Goal: Task Accomplishment & Management: Manage account settings

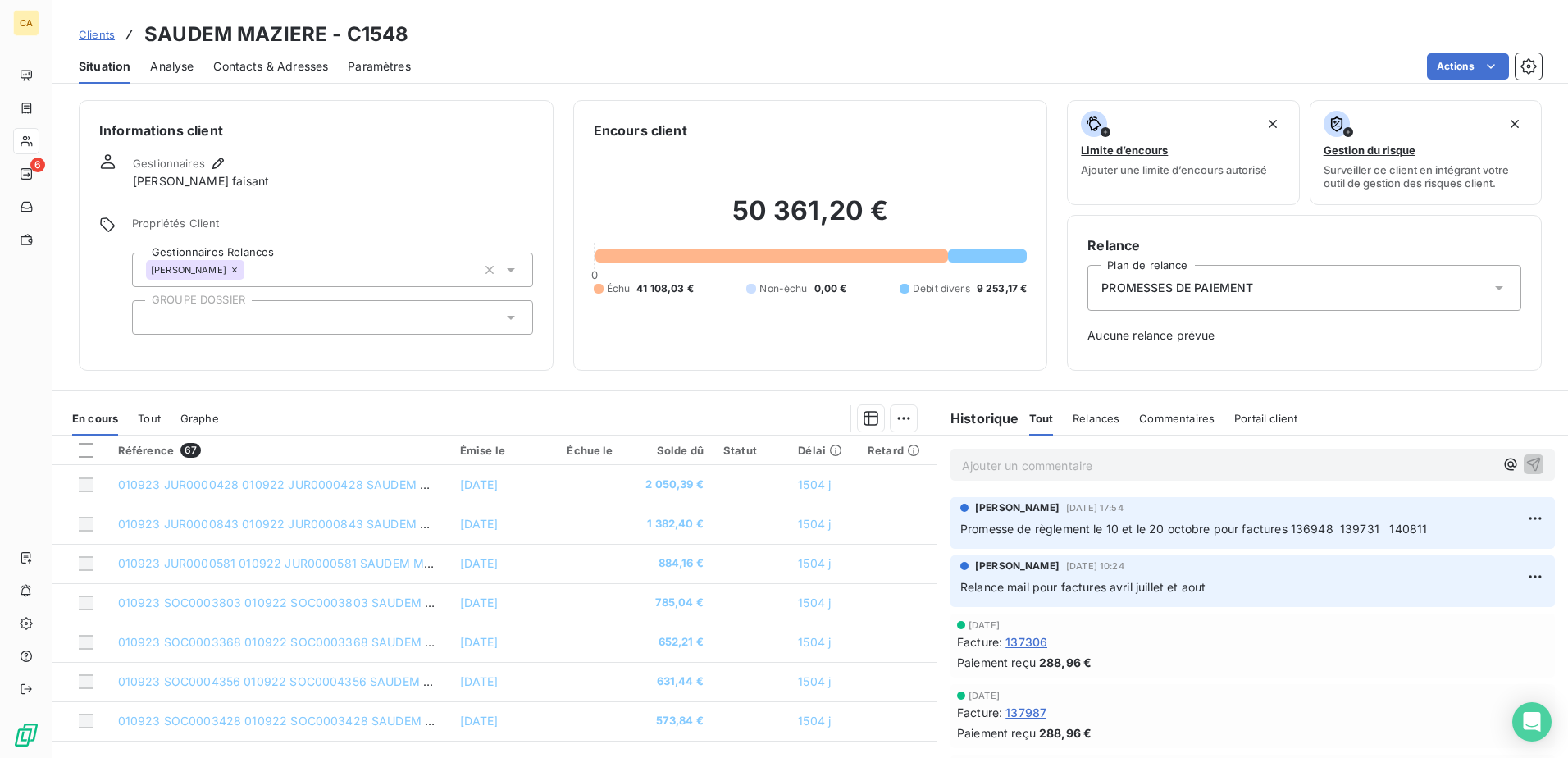
scroll to position [699, 0]
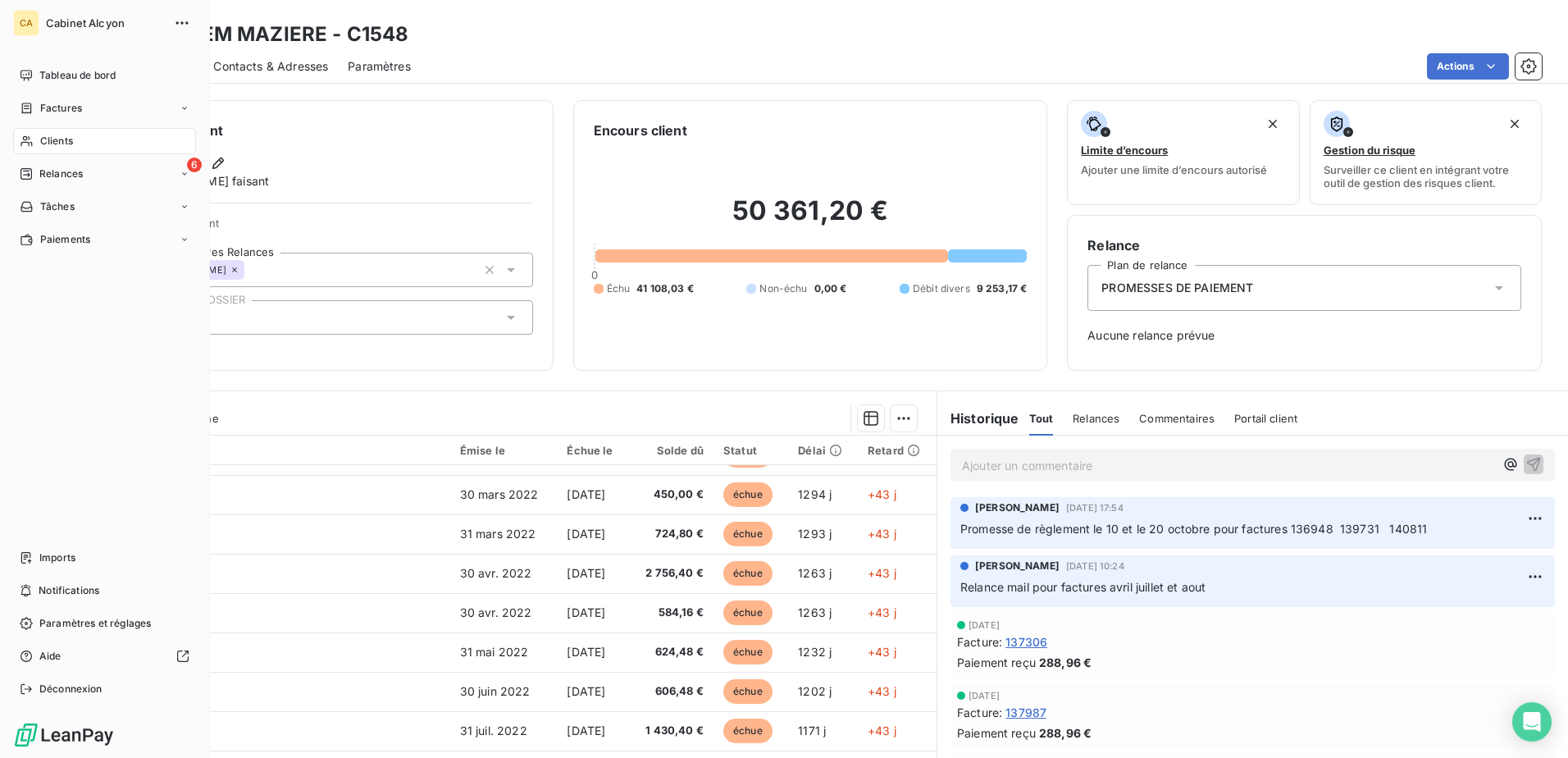
click at [53, 141] on span "Clients" at bounding box center [56, 140] width 33 height 15
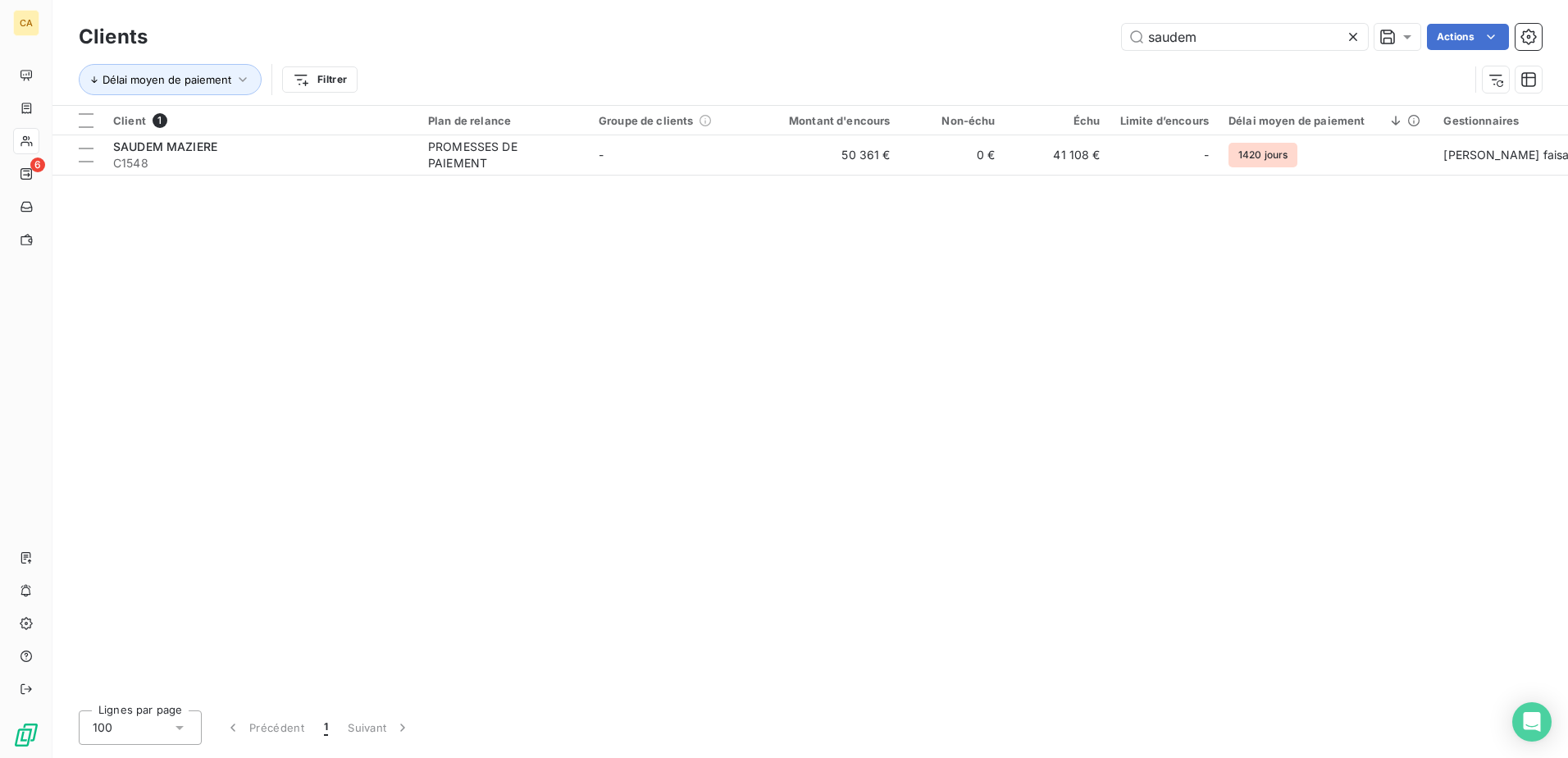
drag, startPoint x: 1211, startPoint y: 39, endPoint x: 974, endPoint y: 44, distance: 237.1
click at [974, 44] on div "saudem Actions" at bounding box center [854, 37] width 1374 height 26
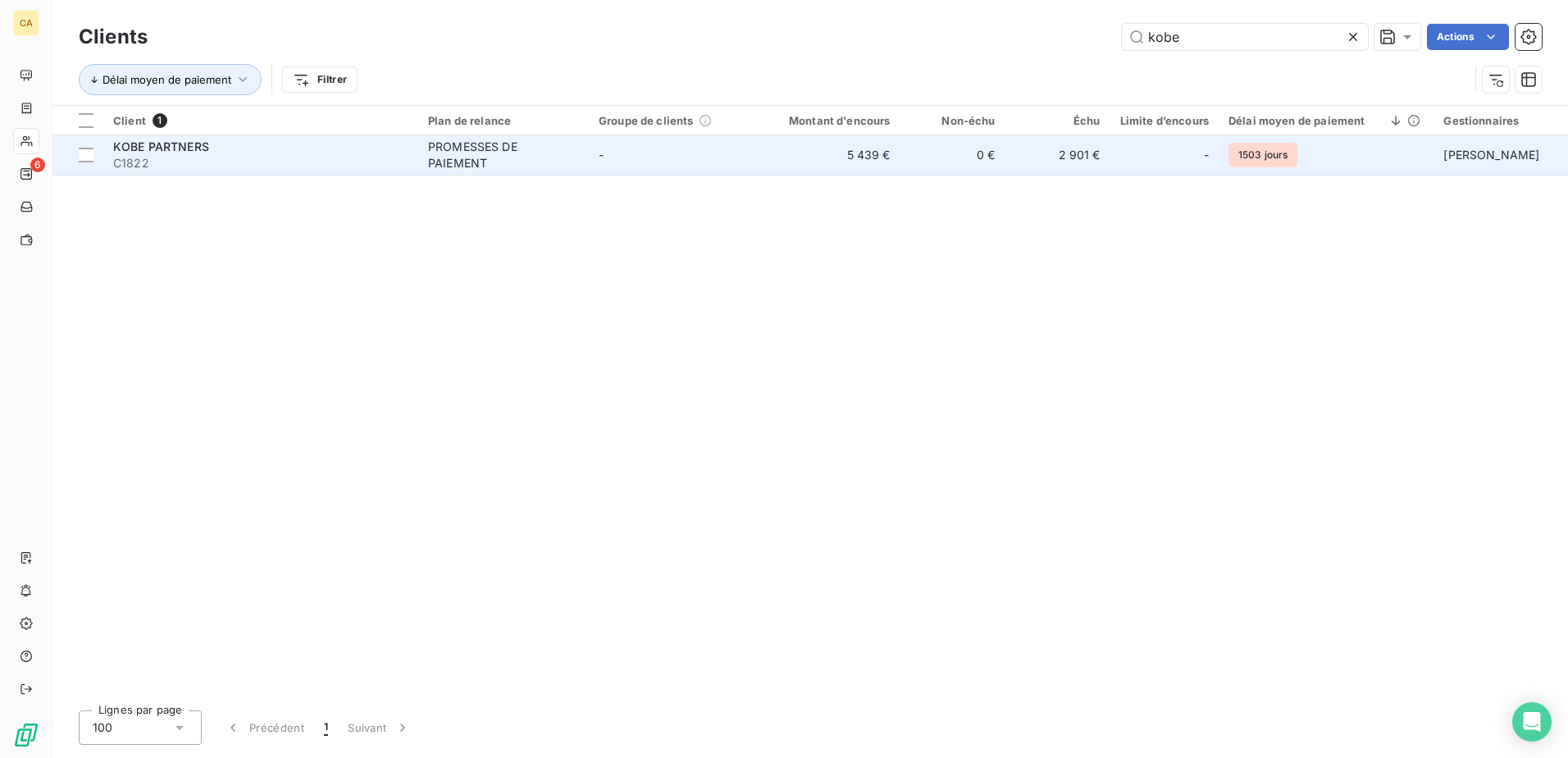
type input "kobe"
click at [153, 157] on span "C1822" at bounding box center [261, 163] width 296 height 16
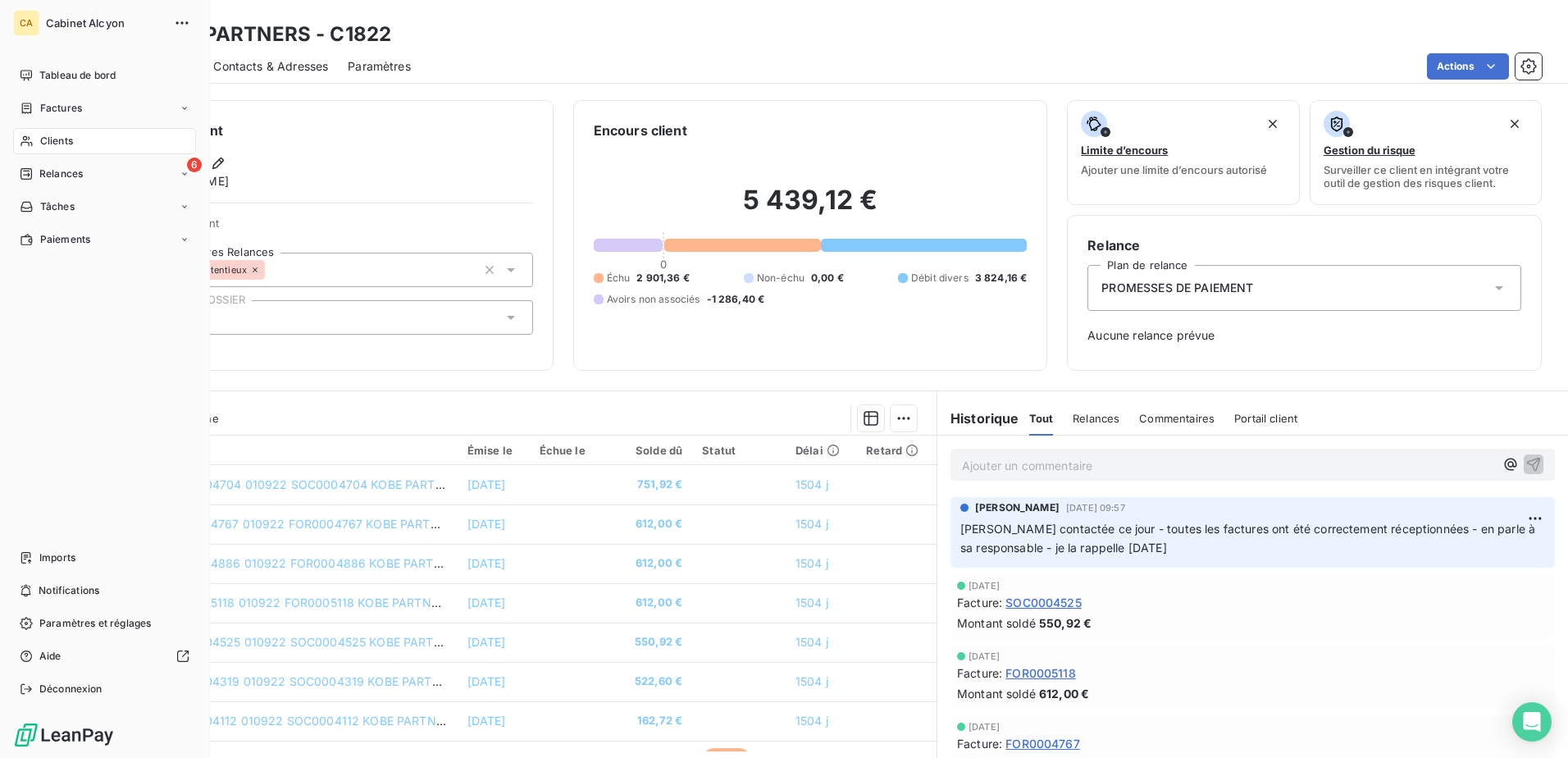
drag, startPoint x: 40, startPoint y: 136, endPoint x: 126, endPoint y: 136, distance: 86.0
click at [40, 136] on span "Clients" at bounding box center [56, 140] width 33 height 15
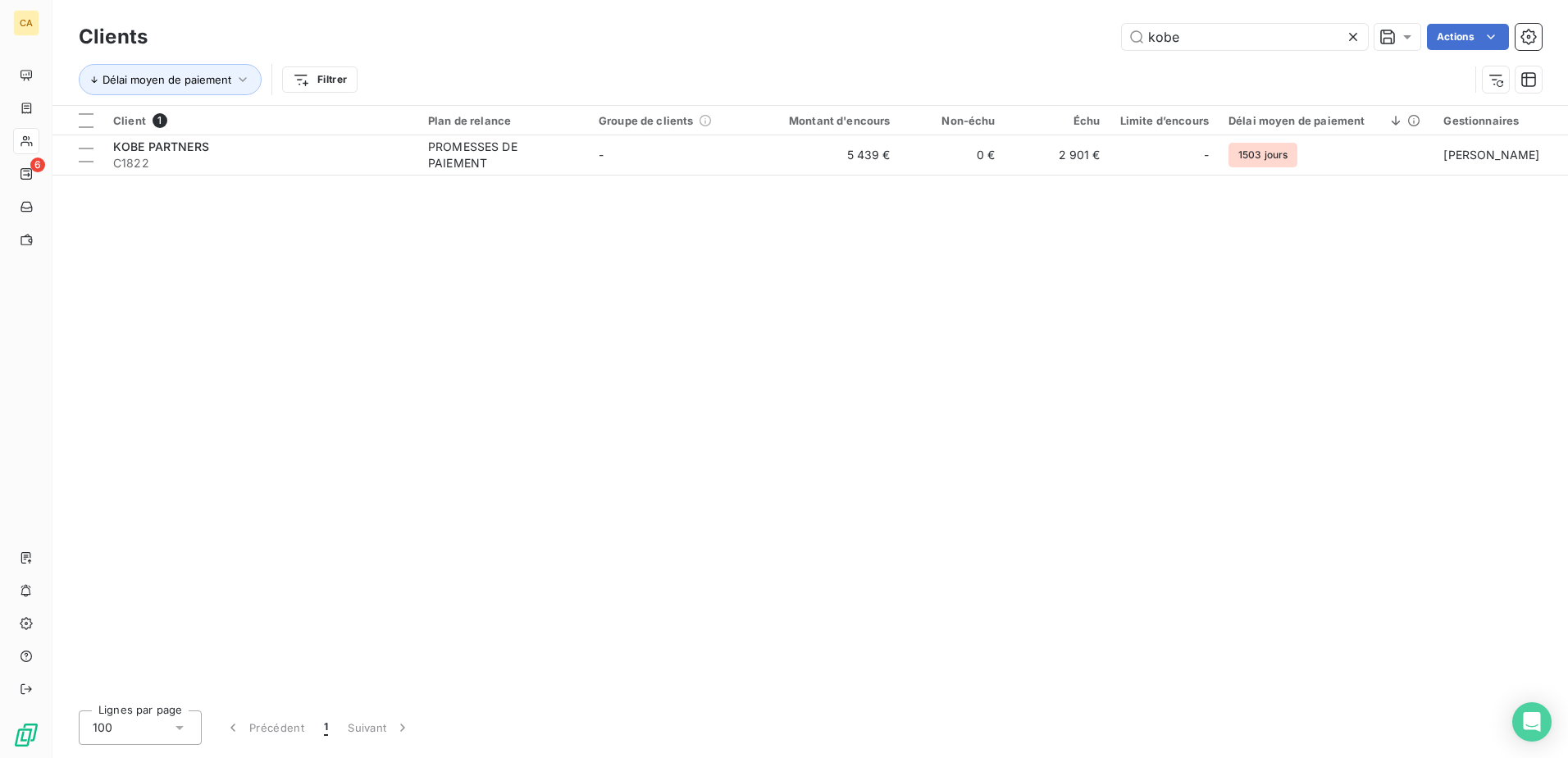
drag, startPoint x: 1179, startPoint y: 38, endPoint x: 1018, endPoint y: 12, distance: 163.1
click at [1018, 12] on div "Clients kobe Actions Délai moyen de paiement Filtrer" at bounding box center [810, 52] width 1515 height 105
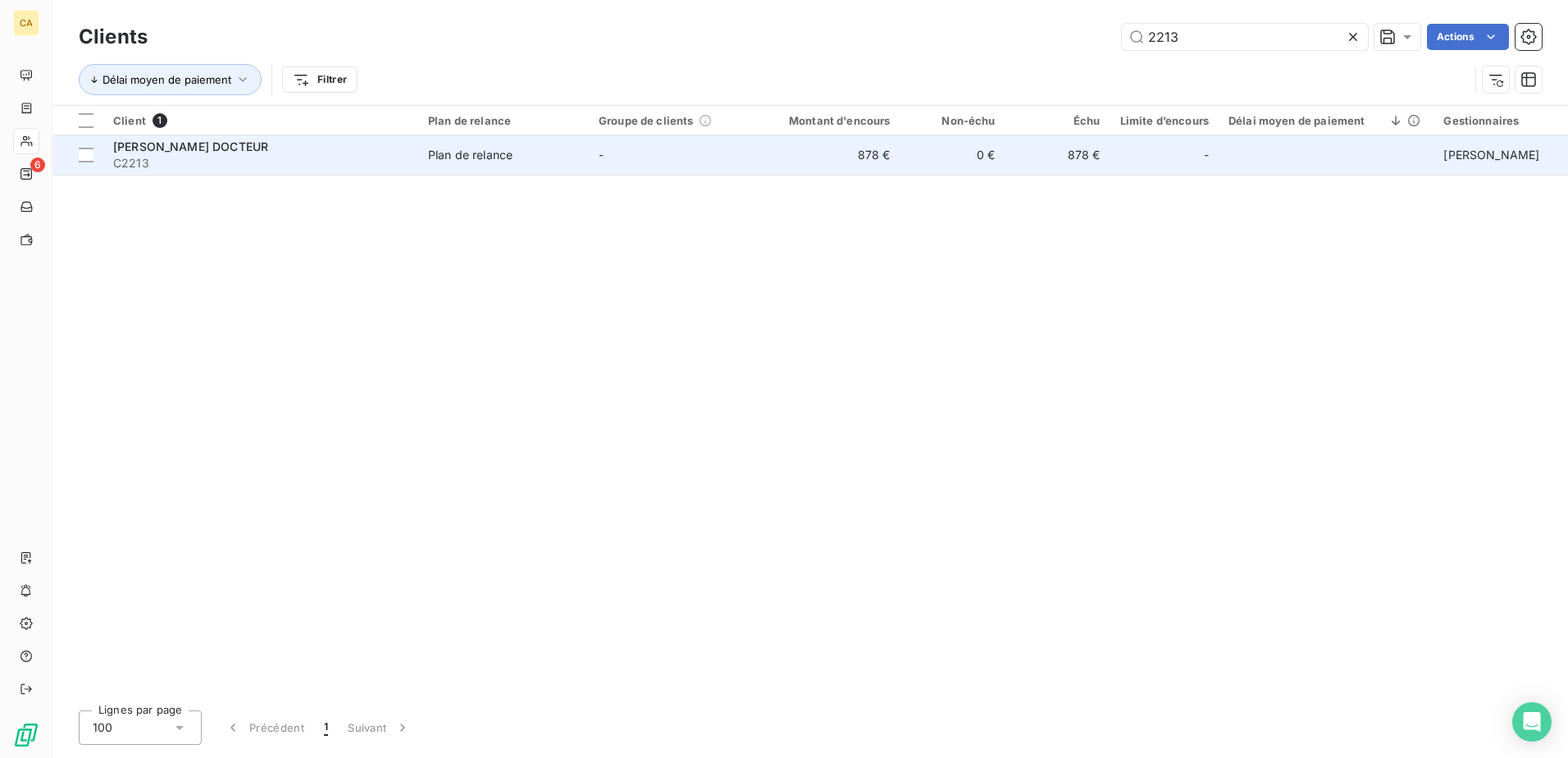
type input "2213"
click at [259, 148] on span "[PERSON_NAME]" at bounding box center [191, 146] width 155 height 14
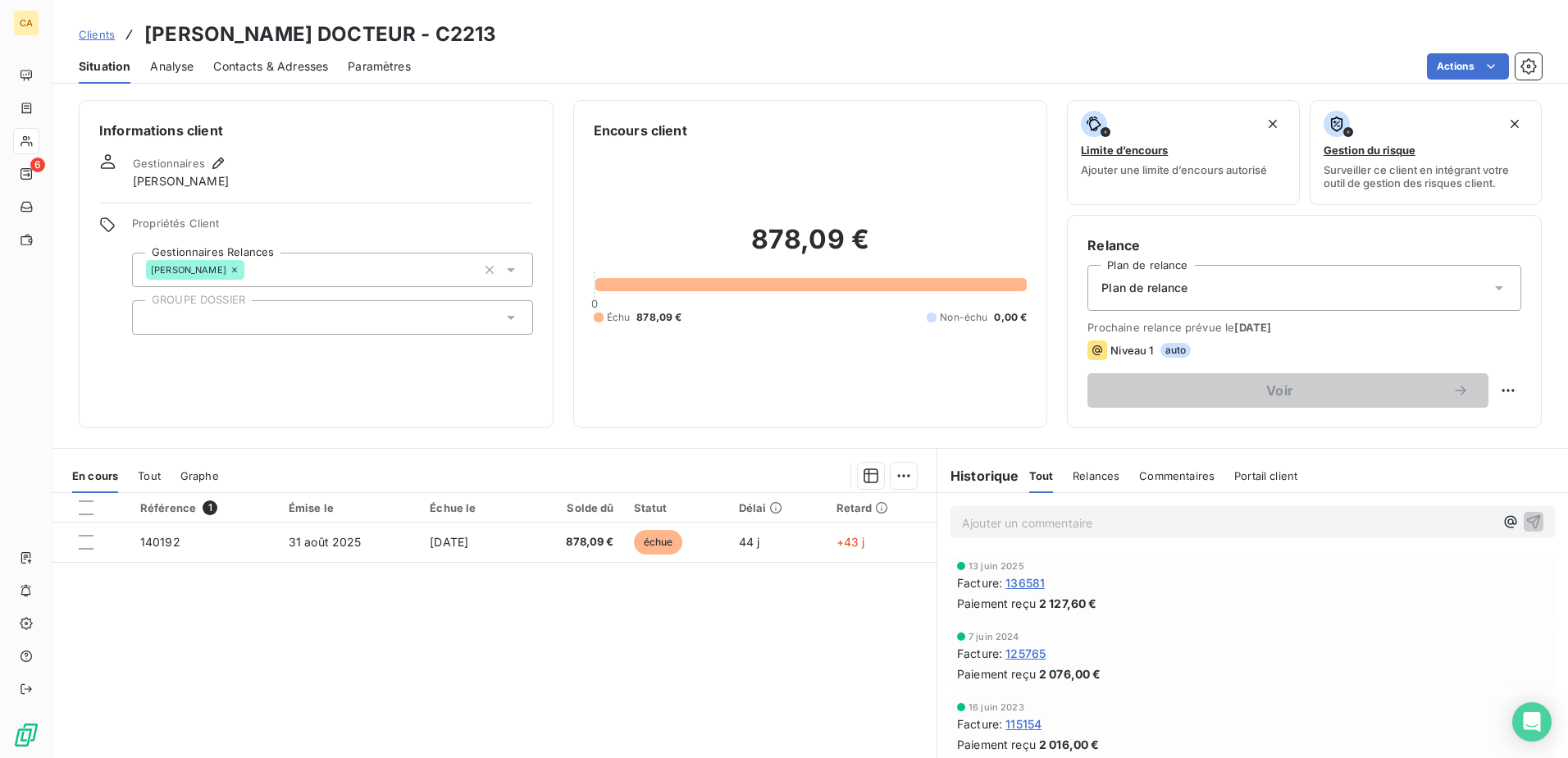
click at [146, 478] on span "Tout" at bounding box center [148, 475] width 23 height 13
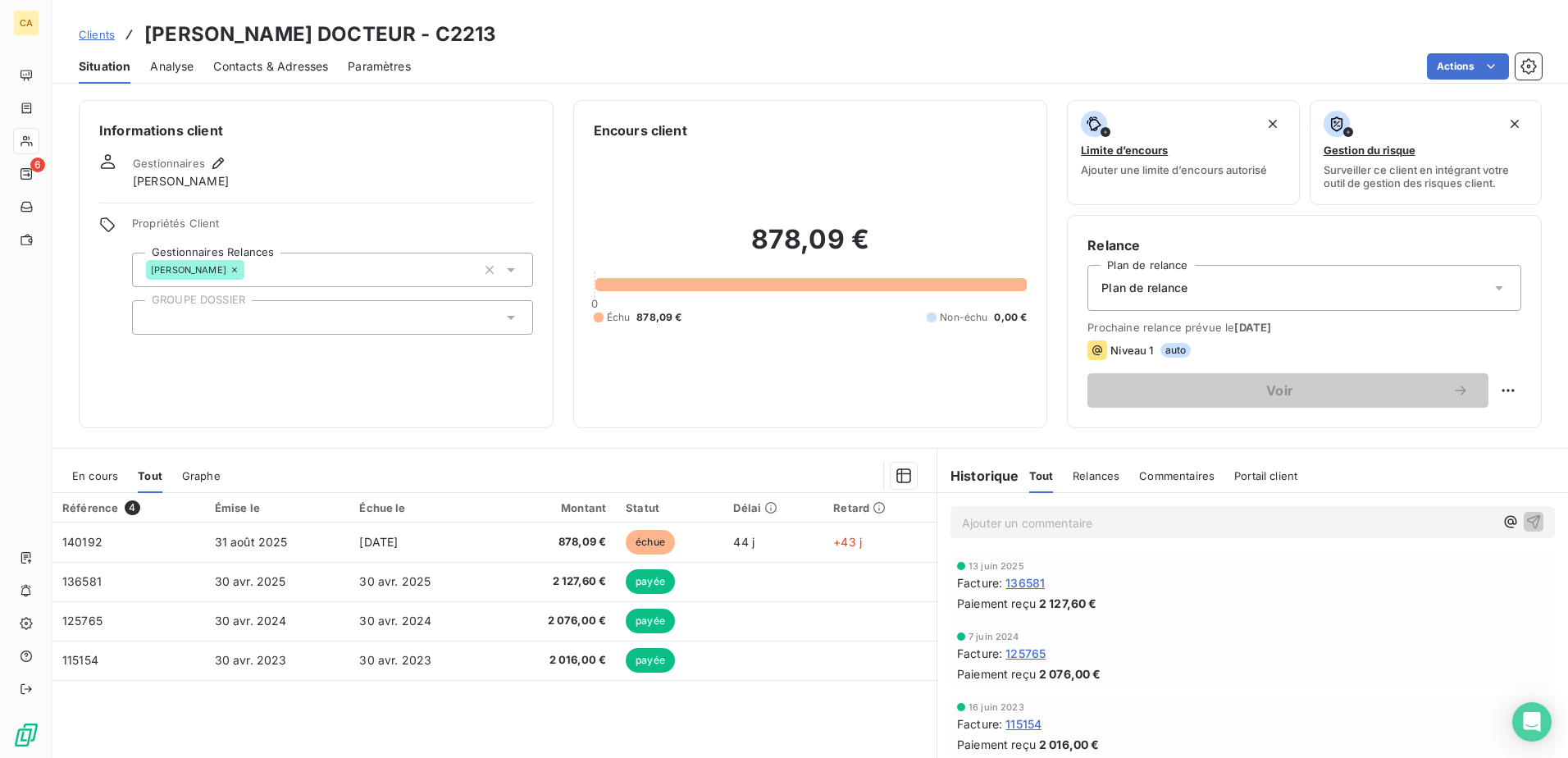
click at [103, 482] on div "En cours" at bounding box center [95, 475] width 46 height 35
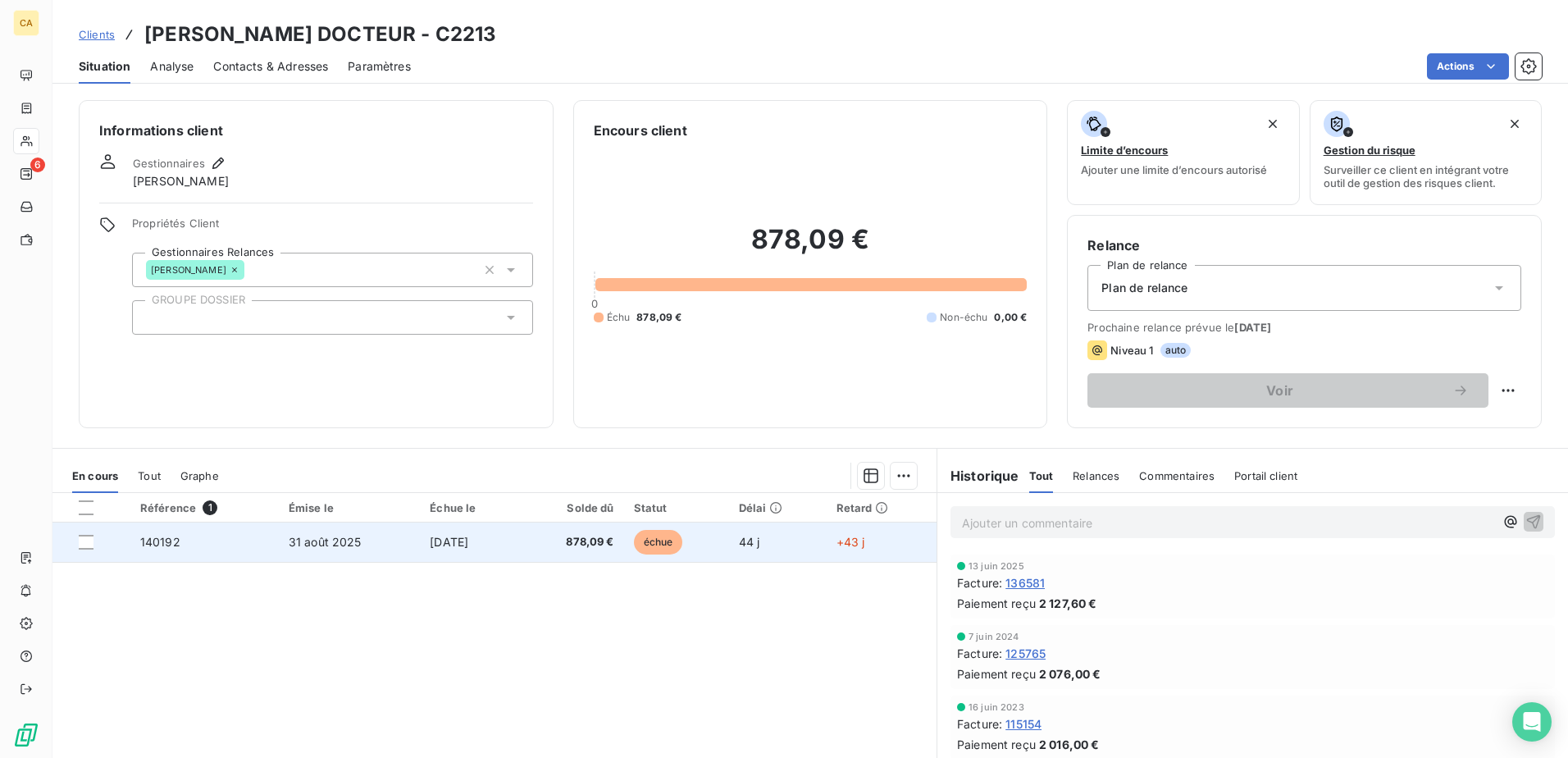
click at [279, 545] on td "31 août 2025" at bounding box center [349, 543] width 141 height 40
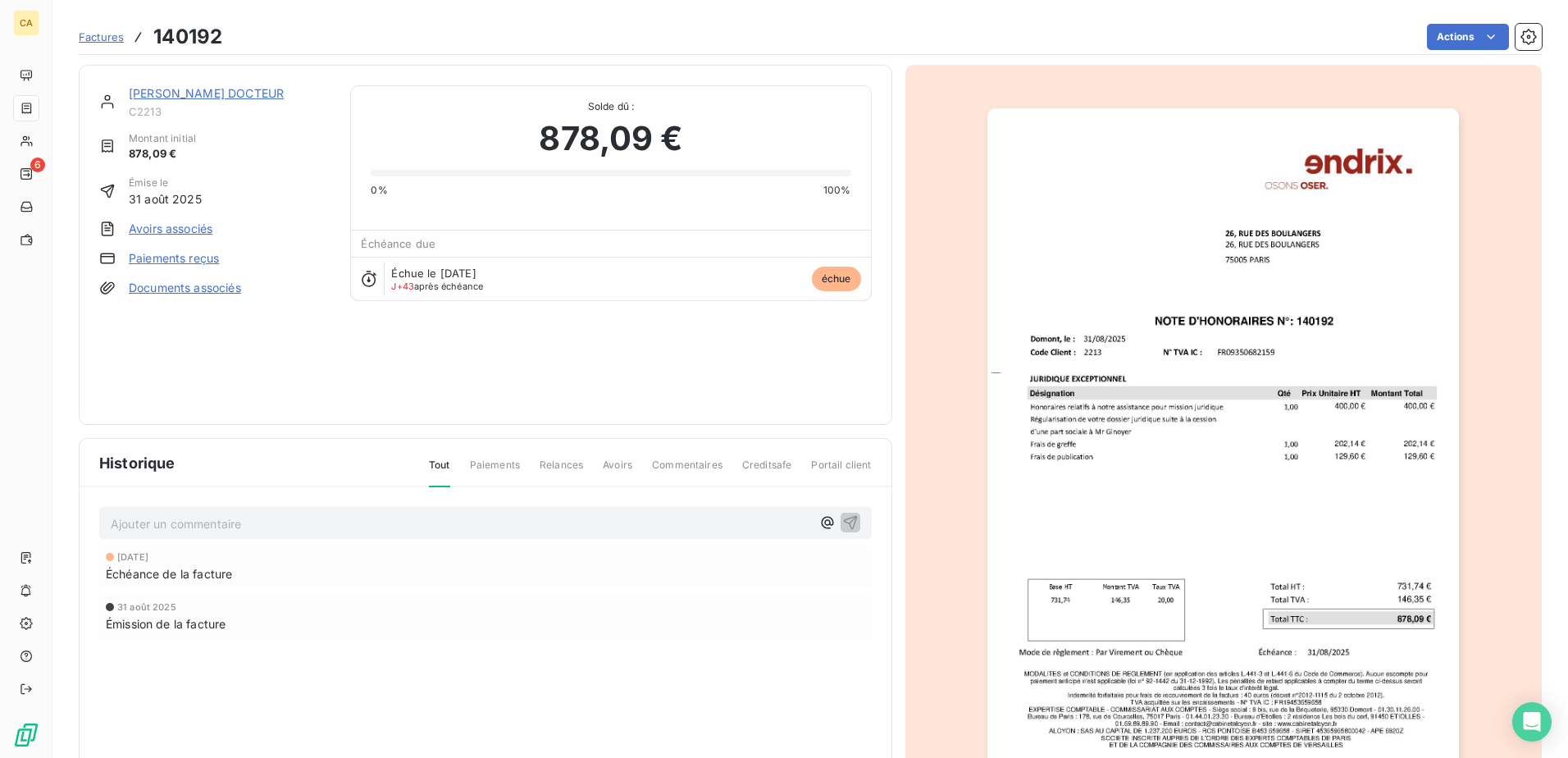
scroll to position [88, 0]
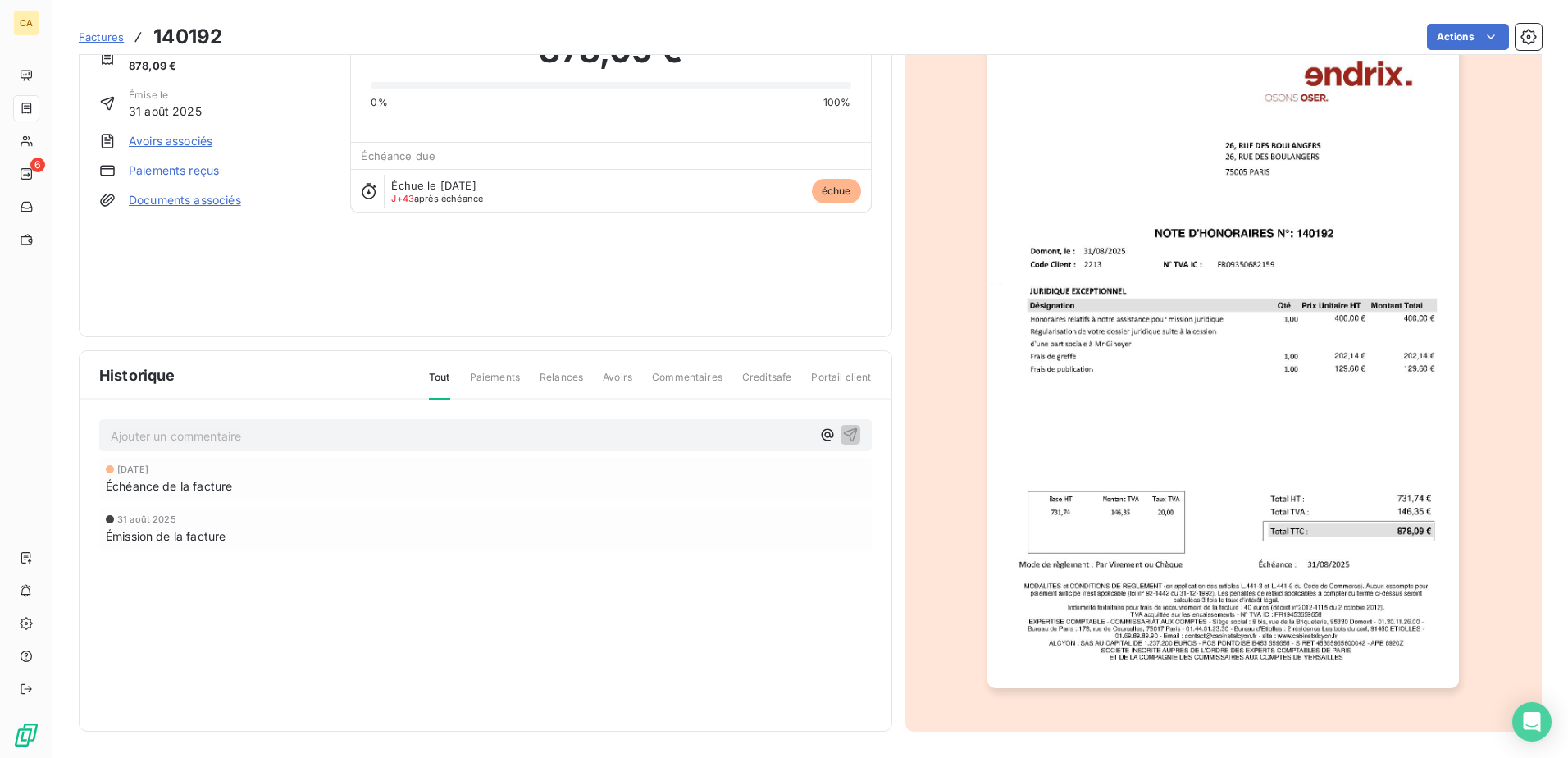
click at [1332, 379] on img "button" at bounding box center [1224, 355] width 472 height 667
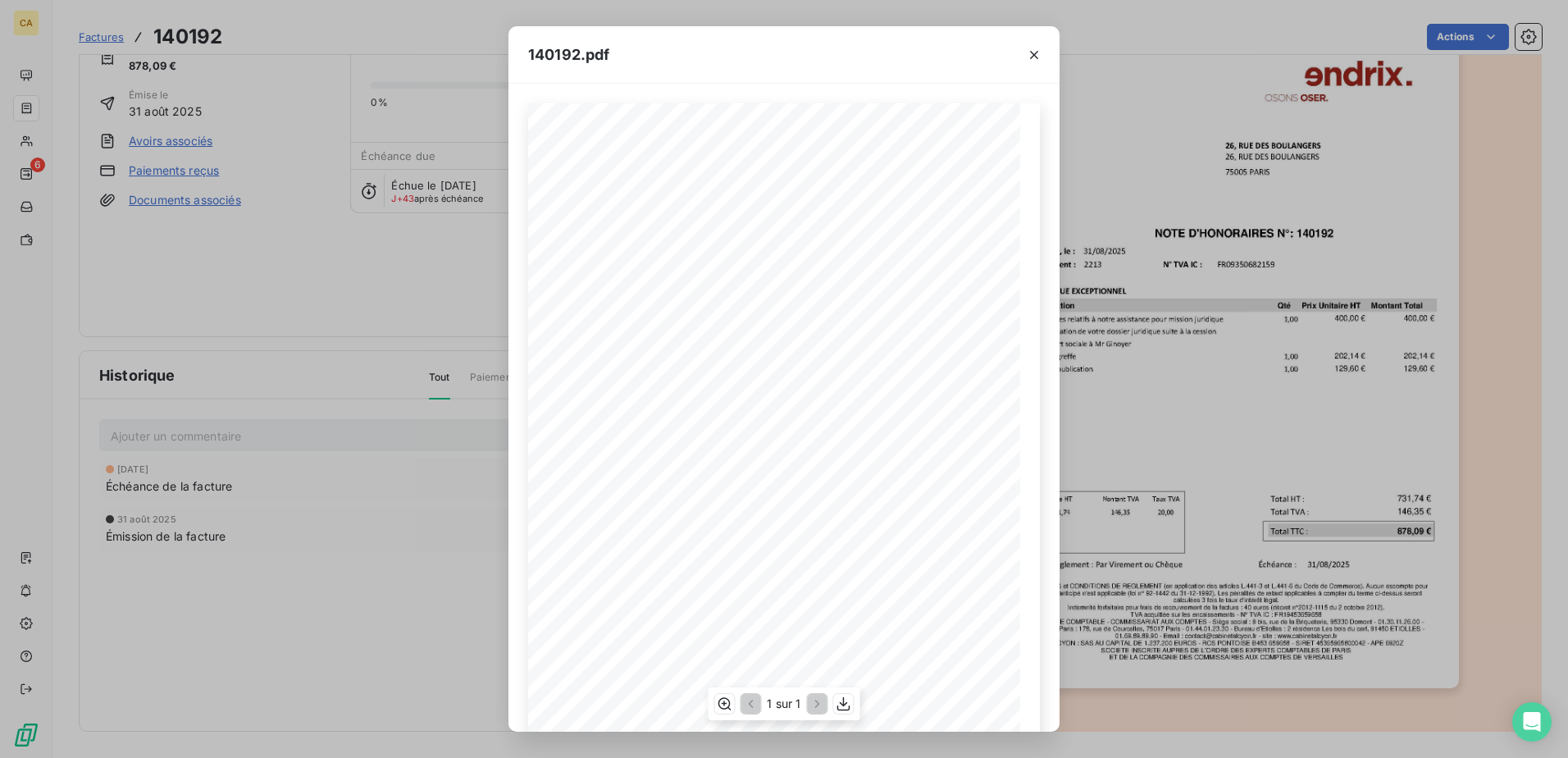
scroll to position [87, 0]
click at [844, 707] on icon "button" at bounding box center [843, 703] width 16 height 16
click at [1035, 54] on icon "button" at bounding box center [1033, 55] width 16 height 16
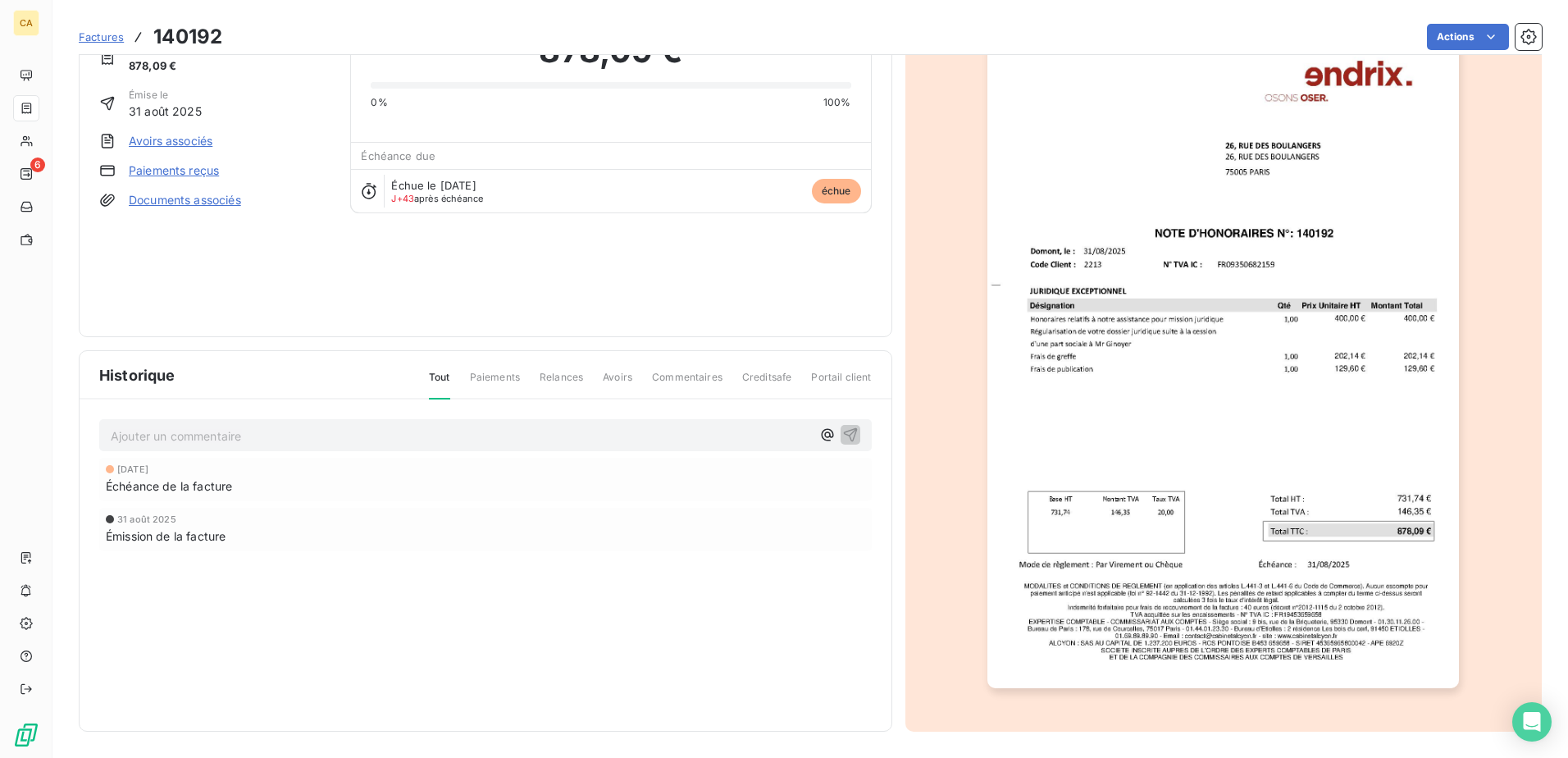
click at [107, 40] on span "Factures" at bounding box center [101, 36] width 45 height 13
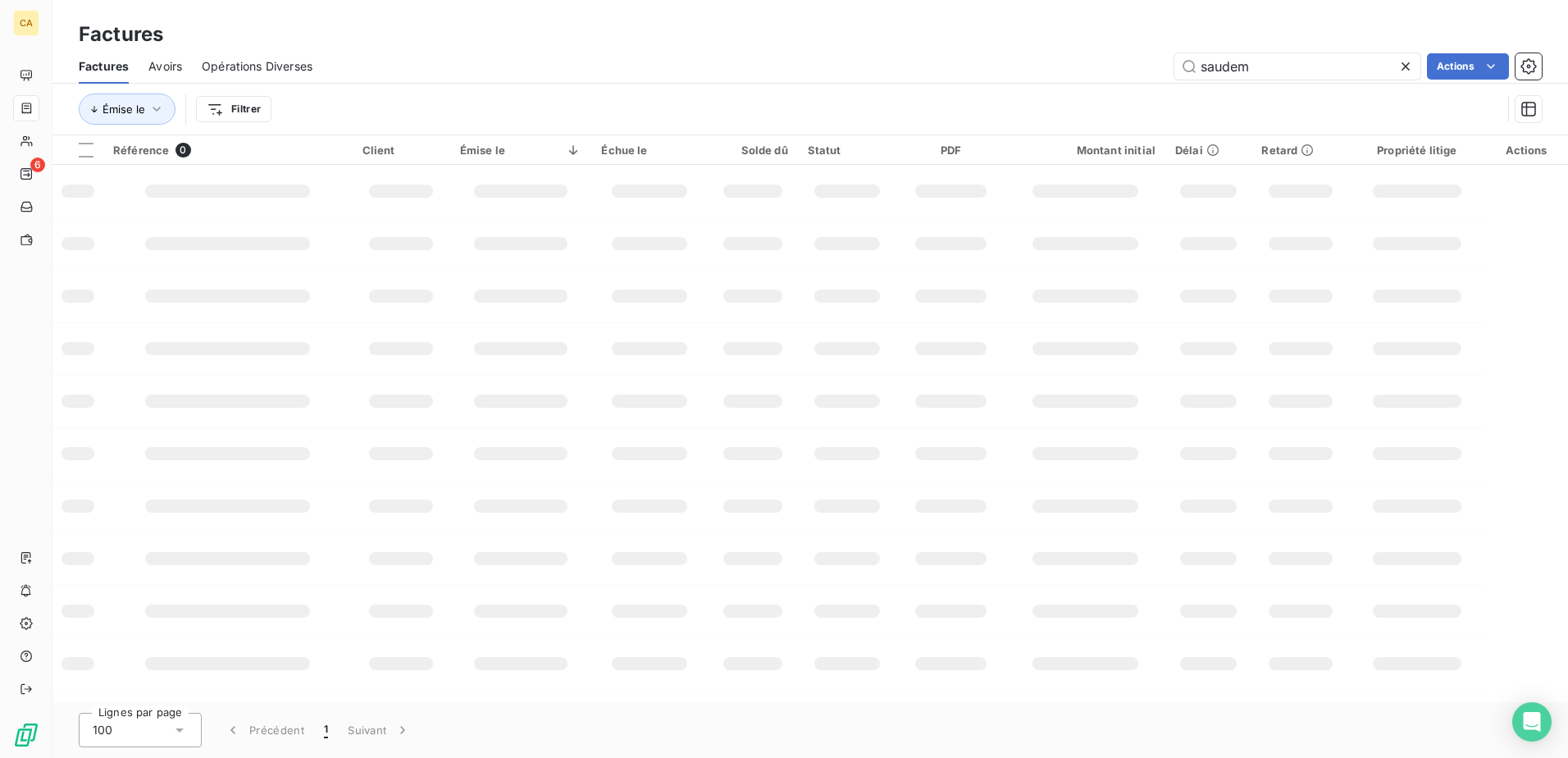
click at [1404, 71] on icon at bounding box center [1405, 66] width 16 height 16
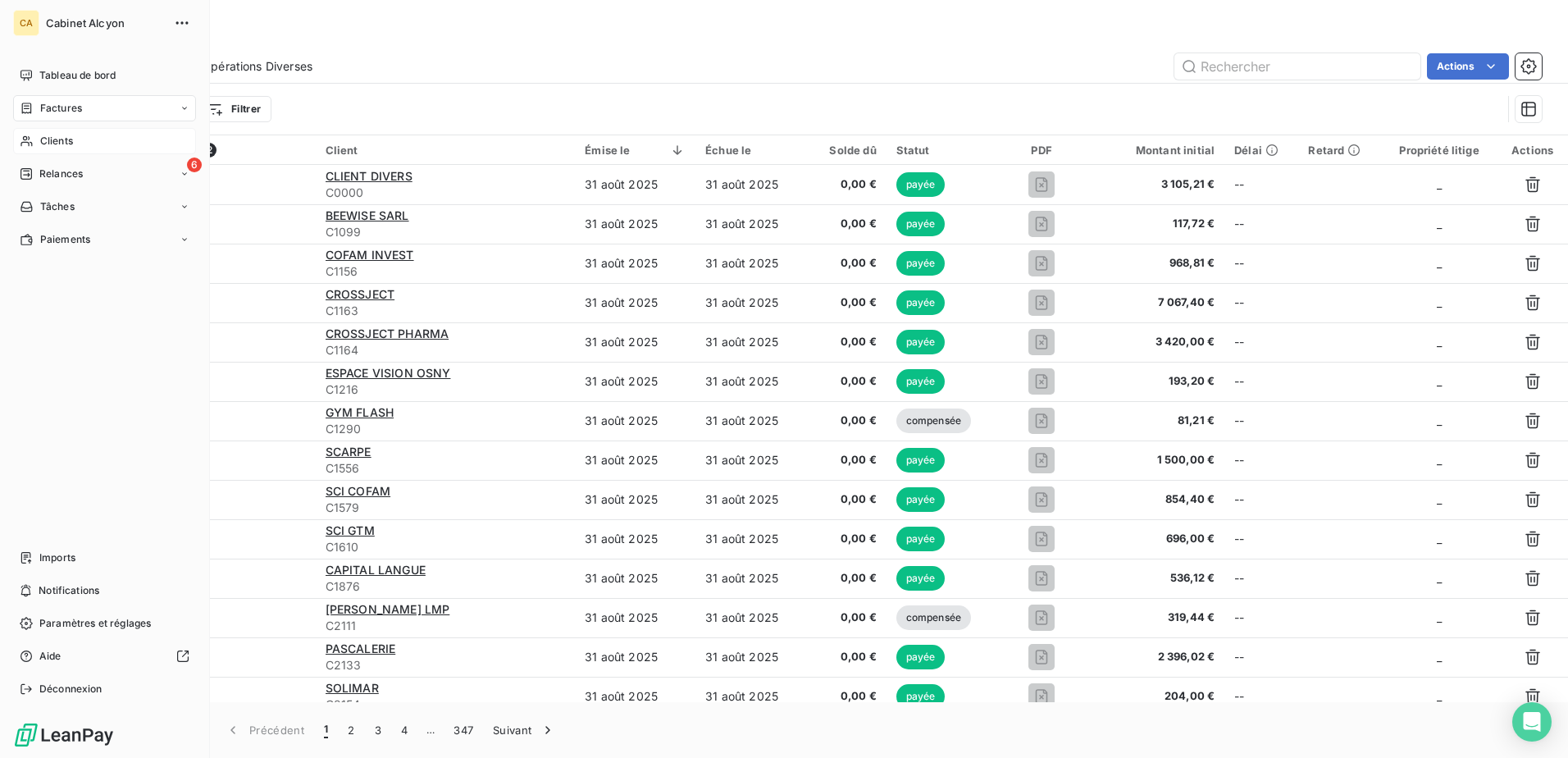
click at [51, 141] on span "Clients" at bounding box center [56, 140] width 33 height 15
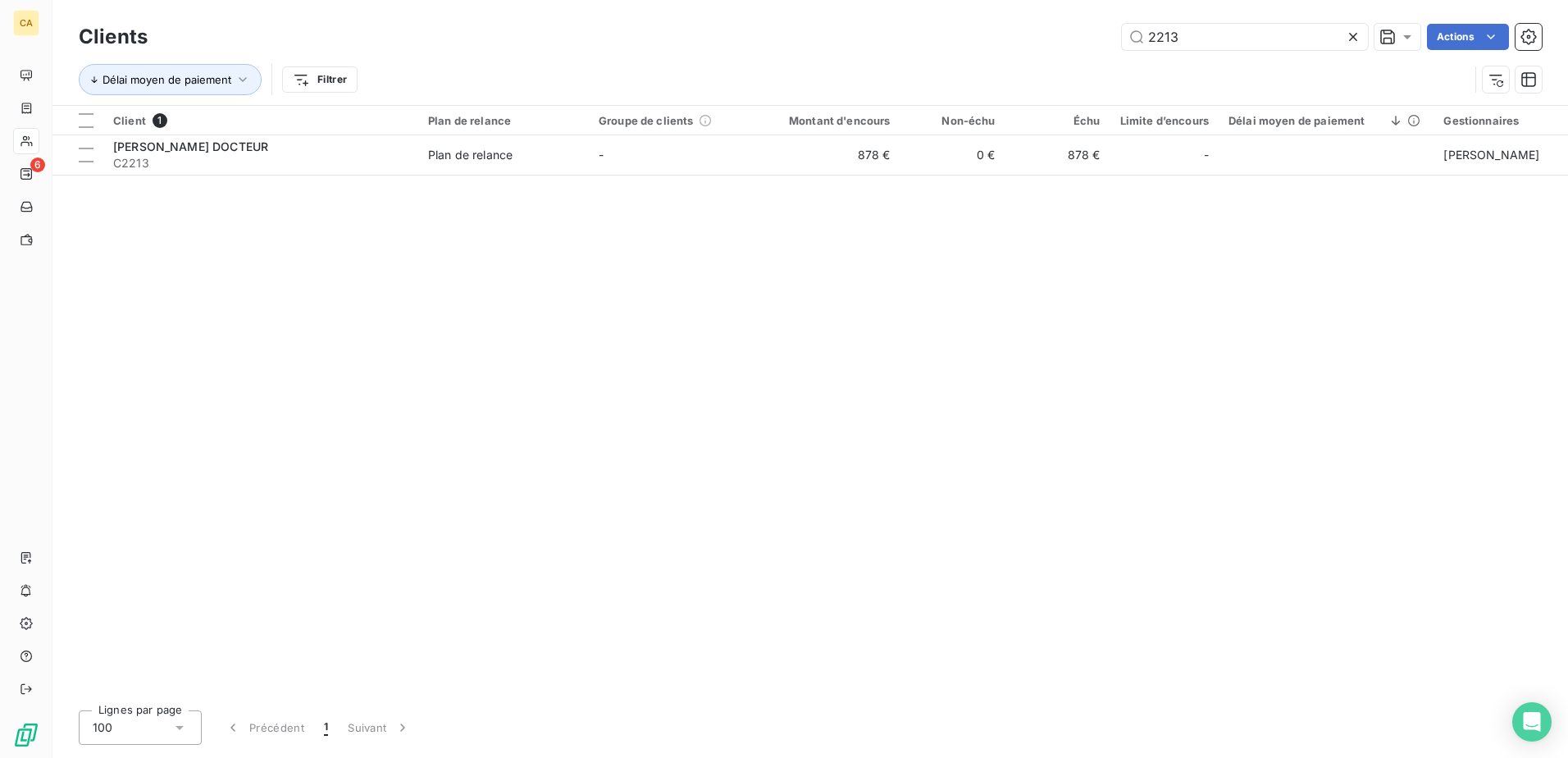
drag, startPoint x: 1220, startPoint y: 35, endPoint x: 1060, endPoint y: 35, distance: 160.0
click at [1060, 35] on div "2213 Actions" at bounding box center [854, 37] width 1374 height 26
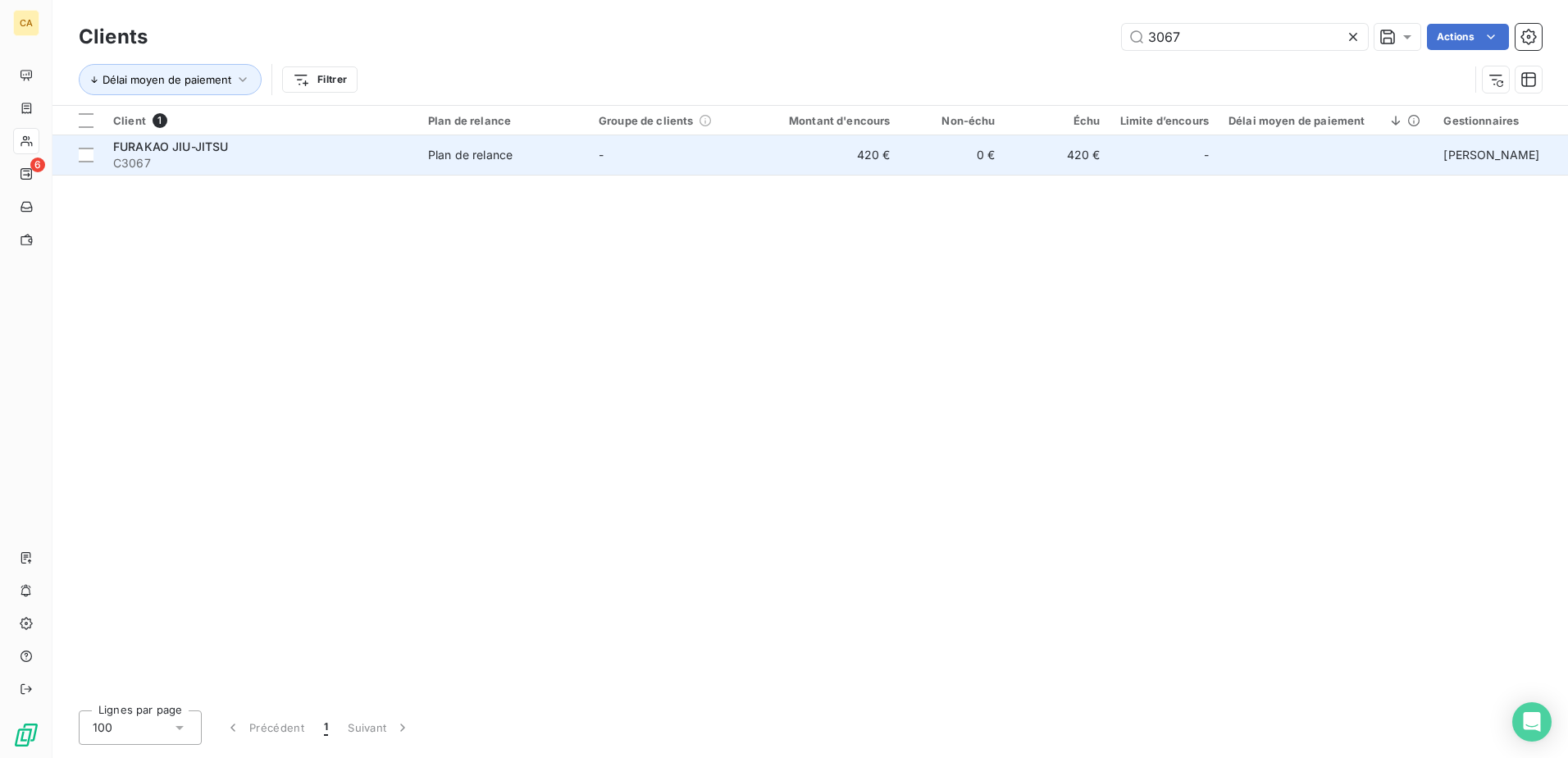
type input "3067"
click at [225, 155] on span "C3067" at bounding box center [261, 163] width 296 height 16
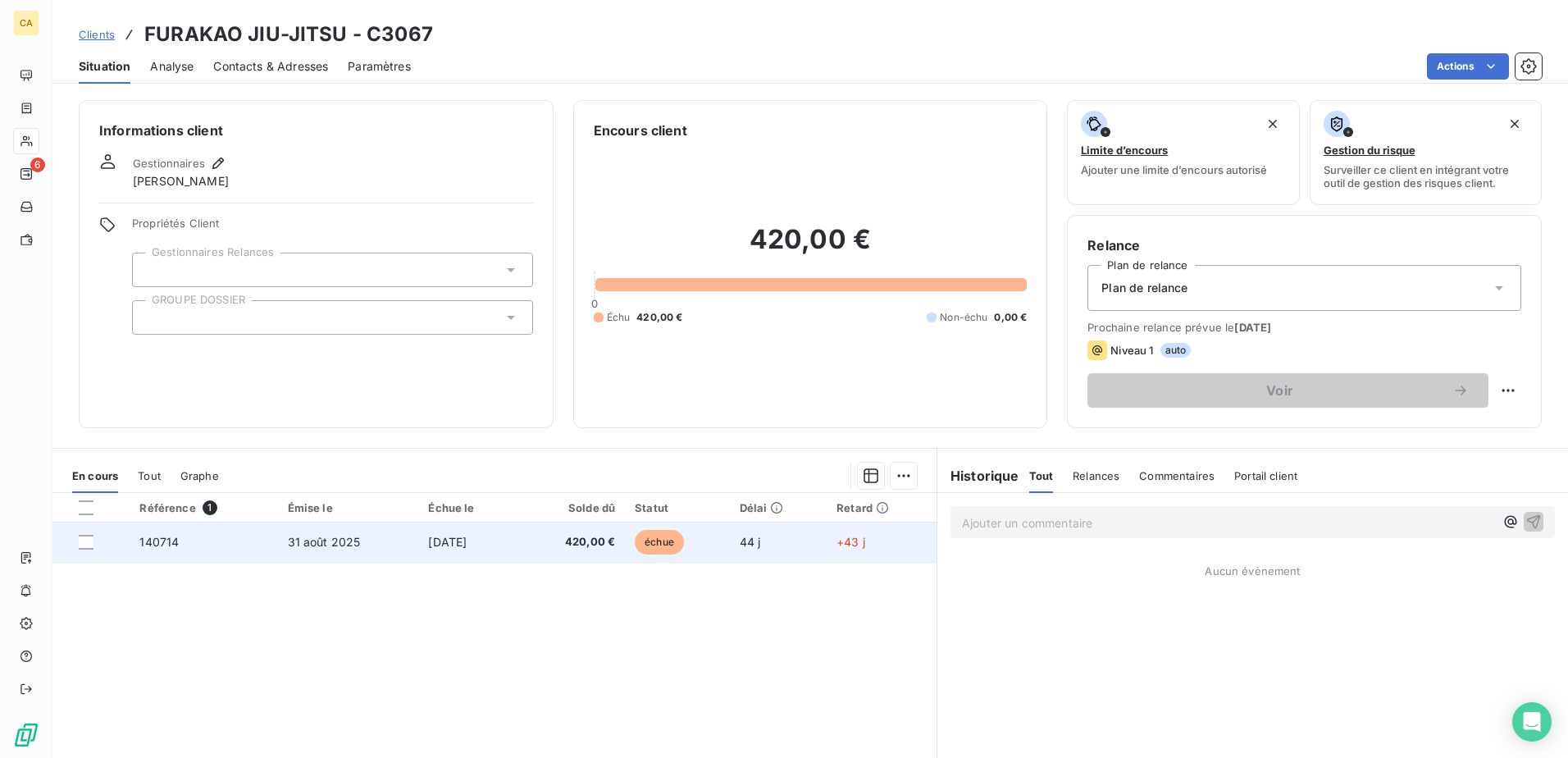
click at [160, 544] on span "140714" at bounding box center [159, 542] width 40 height 14
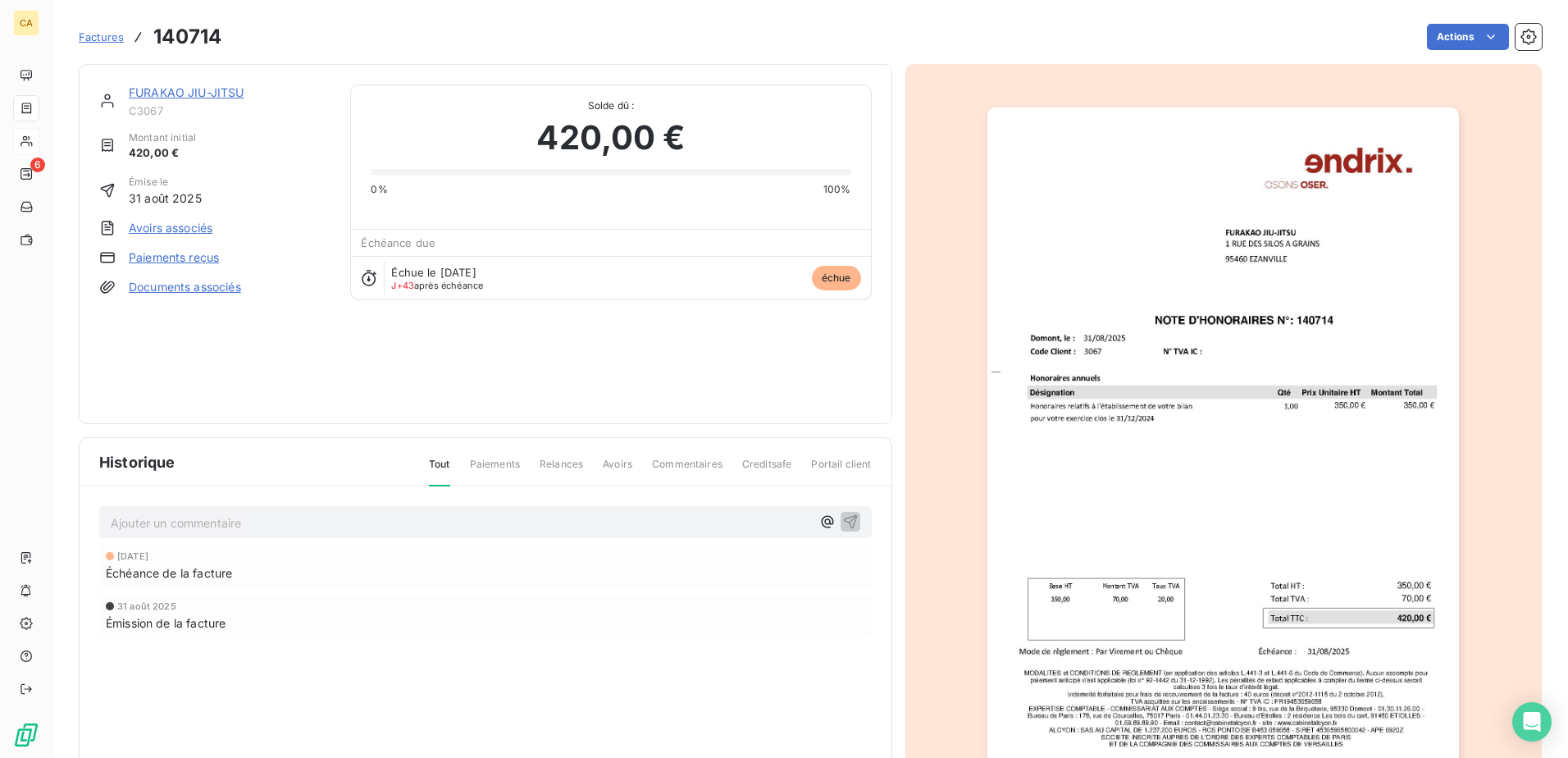
click at [1240, 352] on img "button" at bounding box center [1224, 441] width 472 height 667
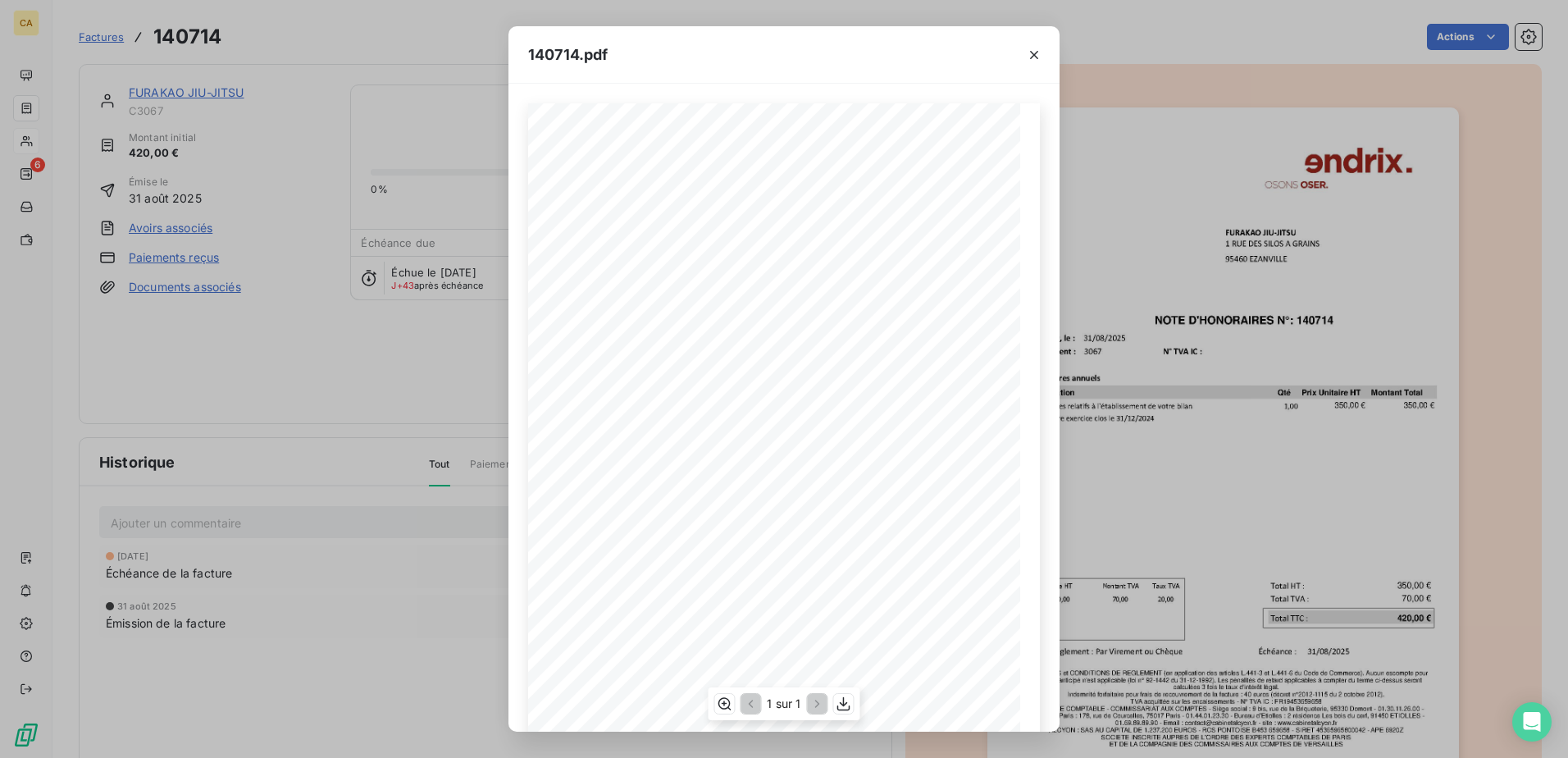
scroll to position [87, 0]
click at [842, 704] on icon "button" at bounding box center [843, 704] width 13 height 14
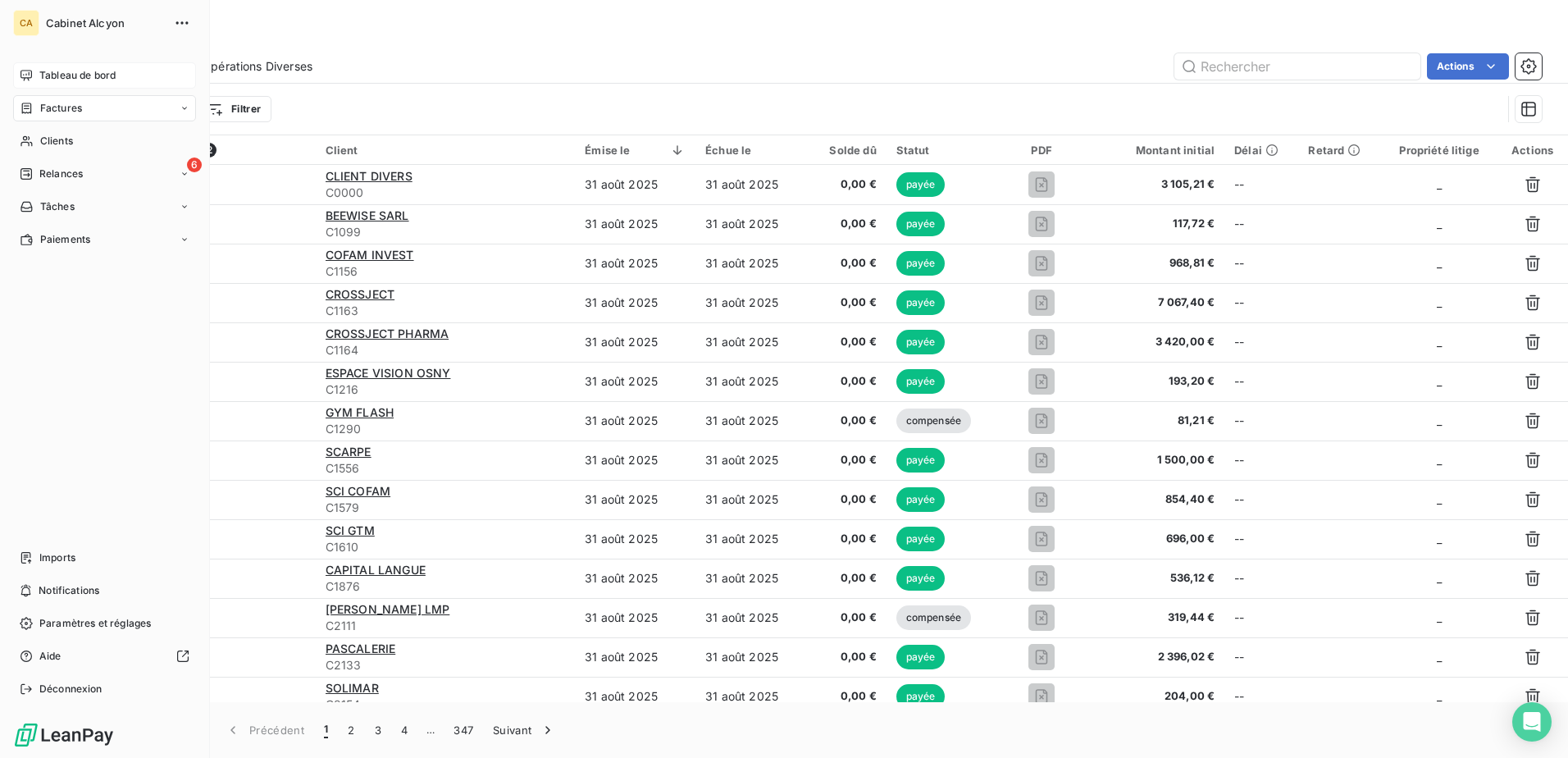
click at [72, 82] on span "Tableau de bord" at bounding box center [78, 75] width 77 height 15
